Goal: Share content

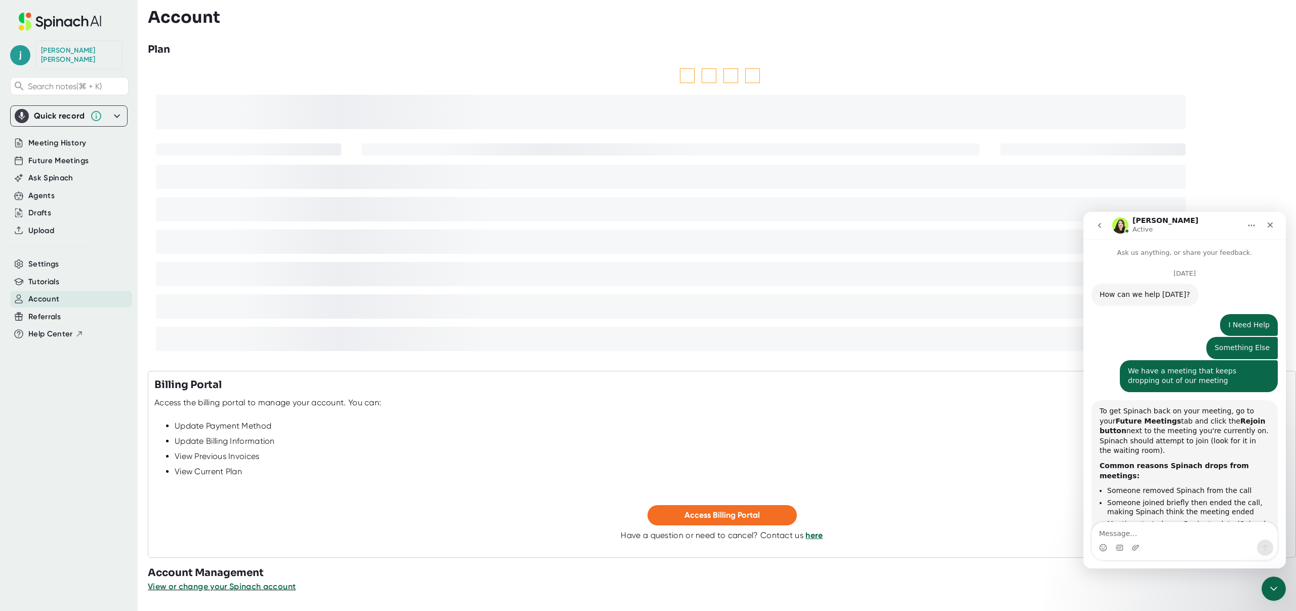
scroll to position [1311, 0]
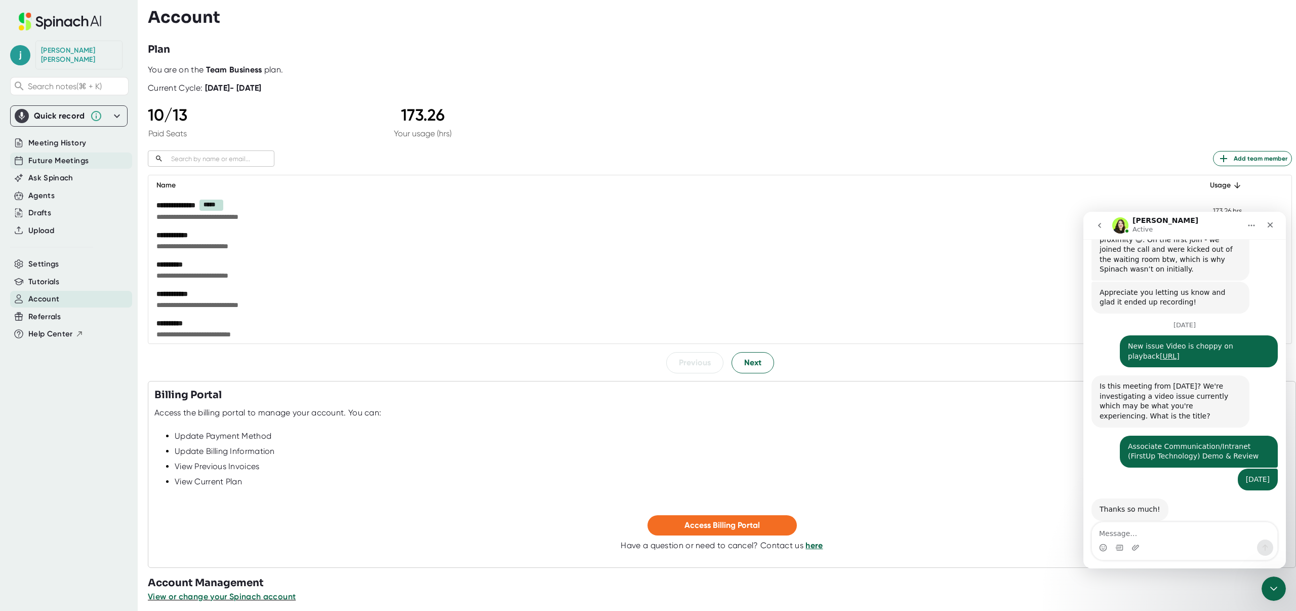
click at [68, 155] on span "Future Meetings" at bounding box center [58, 161] width 60 height 12
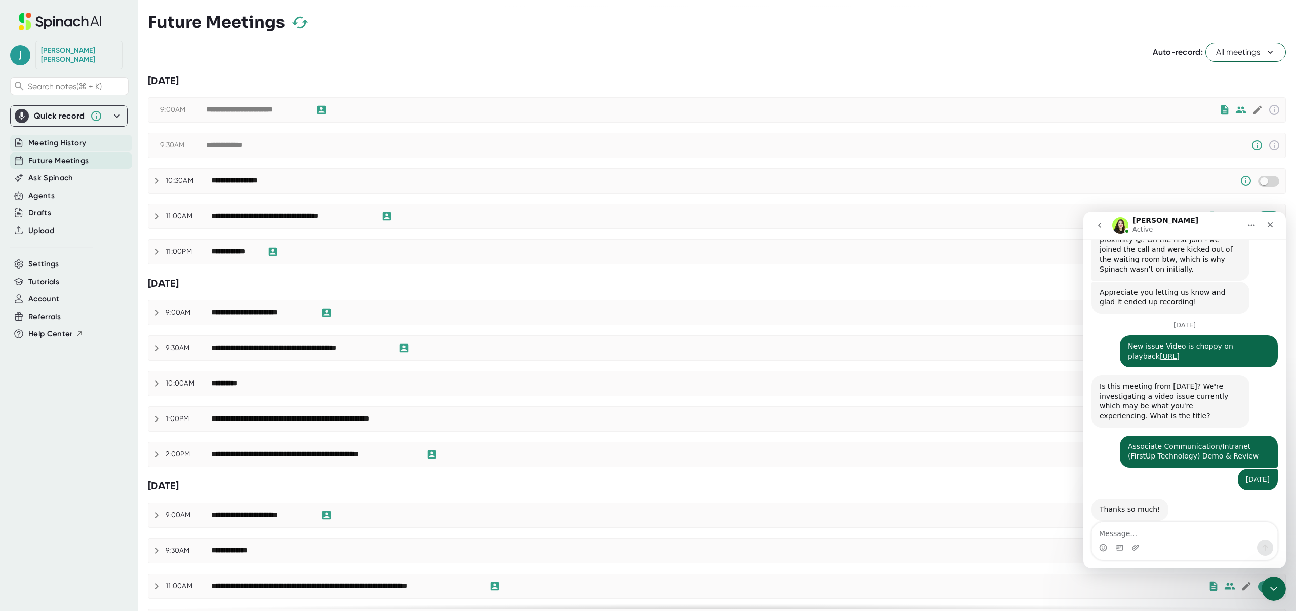
click at [76, 139] on span "Meeting History" at bounding box center [57, 143] width 58 height 12
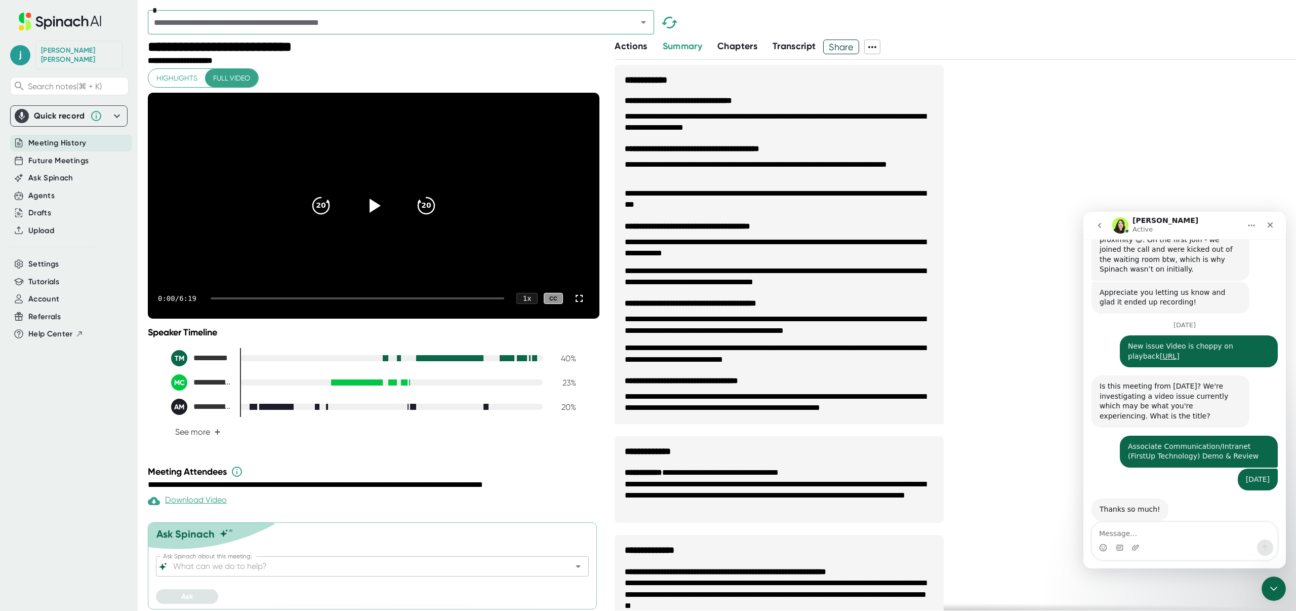
click at [643, 20] on icon "Open" at bounding box center [644, 22] width 12 height 12
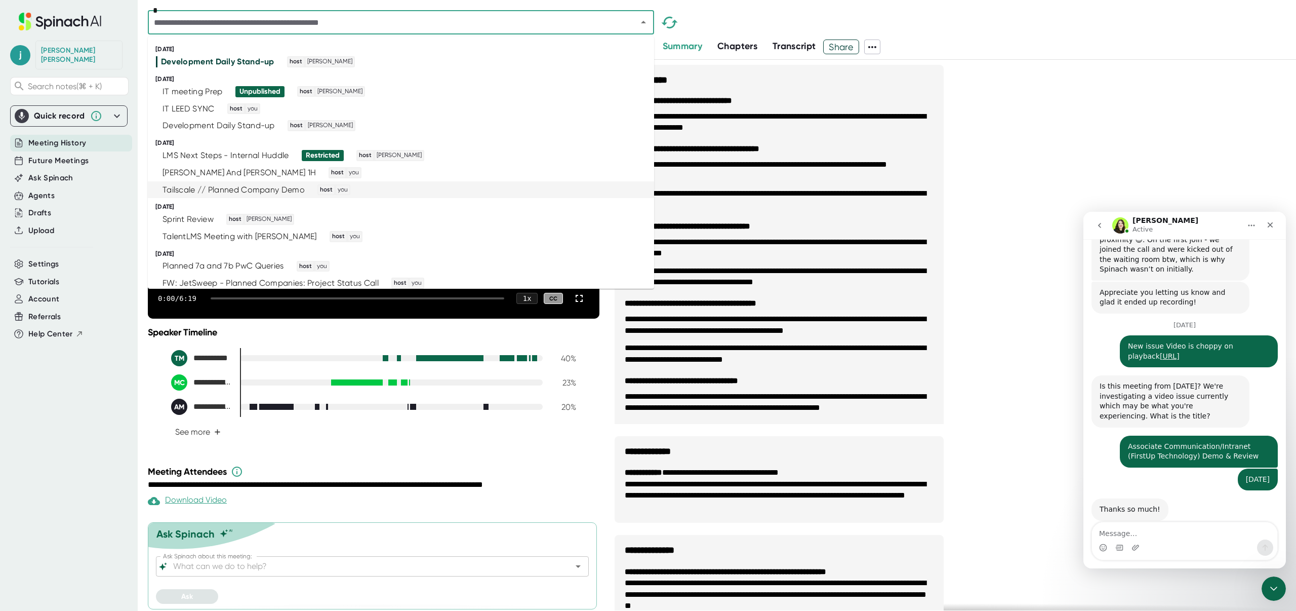
click at [295, 192] on div "Tailscale // Planned Company Demo" at bounding box center [234, 190] width 142 height 10
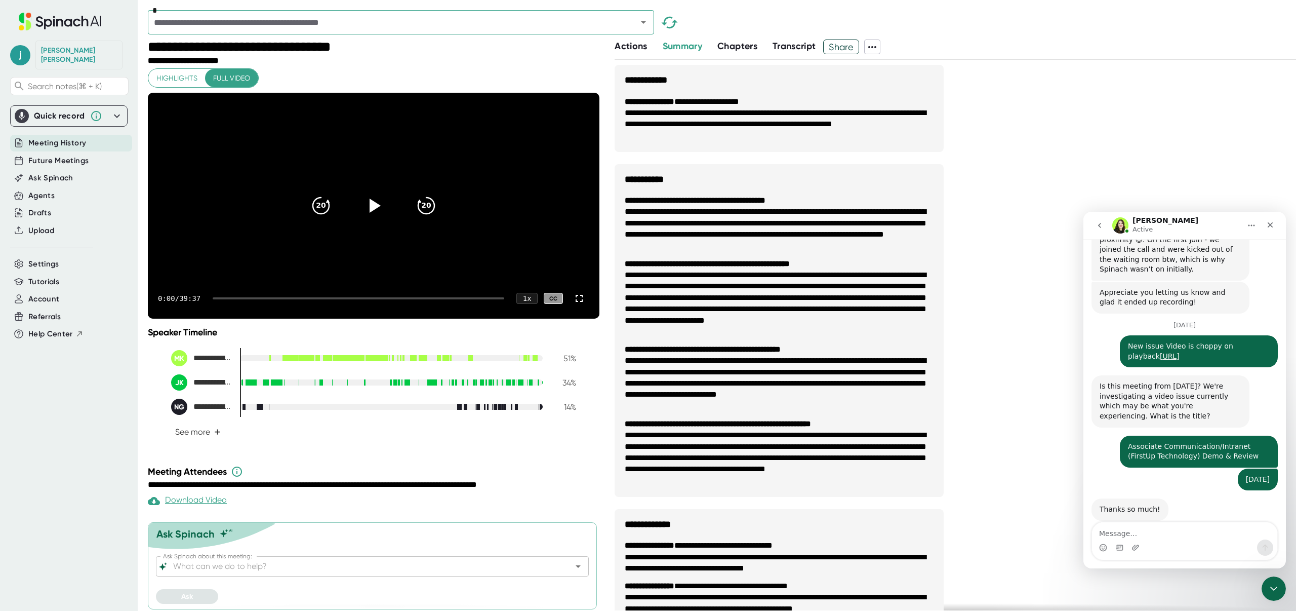
click at [493, 453] on div "**********" at bounding box center [374, 260] width 452 height 385
click at [842, 43] on span "Share" at bounding box center [841, 47] width 35 height 18
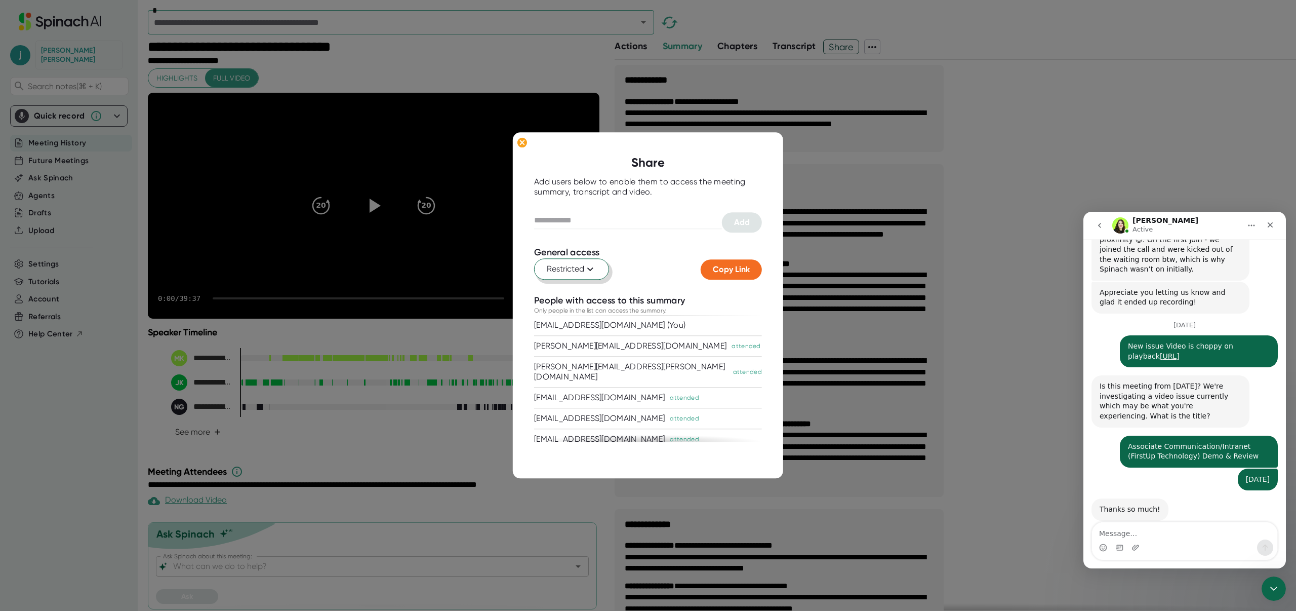
click at [586, 265] on icon at bounding box center [590, 269] width 12 height 12
click at [560, 308] on div "Anyone with the link" at bounding box center [538, 311] width 141 height 18
click at [727, 265] on span "Copy Link" at bounding box center [731, 269] width 37 height 10
